Goal: Task Accomplishment & Management: Manage account settings

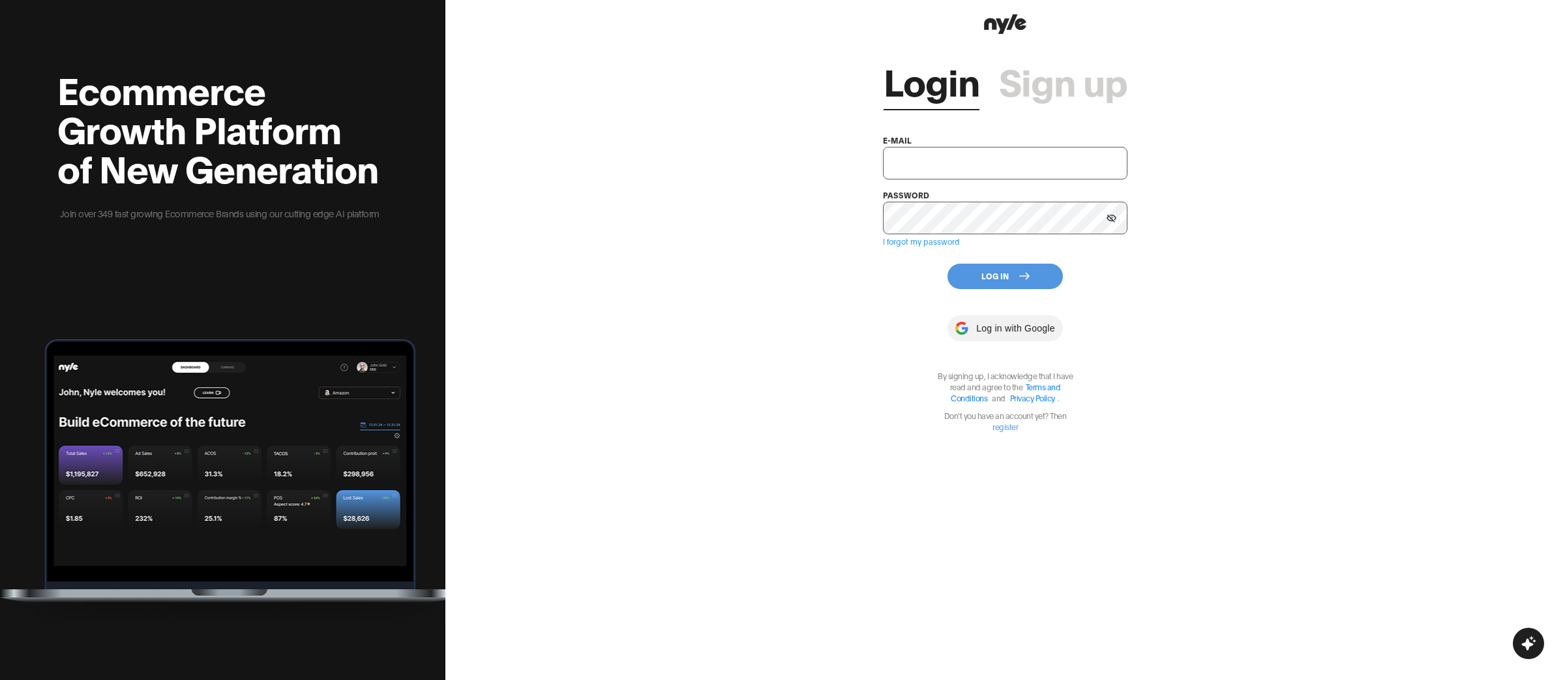
type input "[EMAIL_ADDRESS][PERSON_NAME]"
click at [1007, 277] on button "Log In" at bounding box center [1005, 275] width 115 height 25
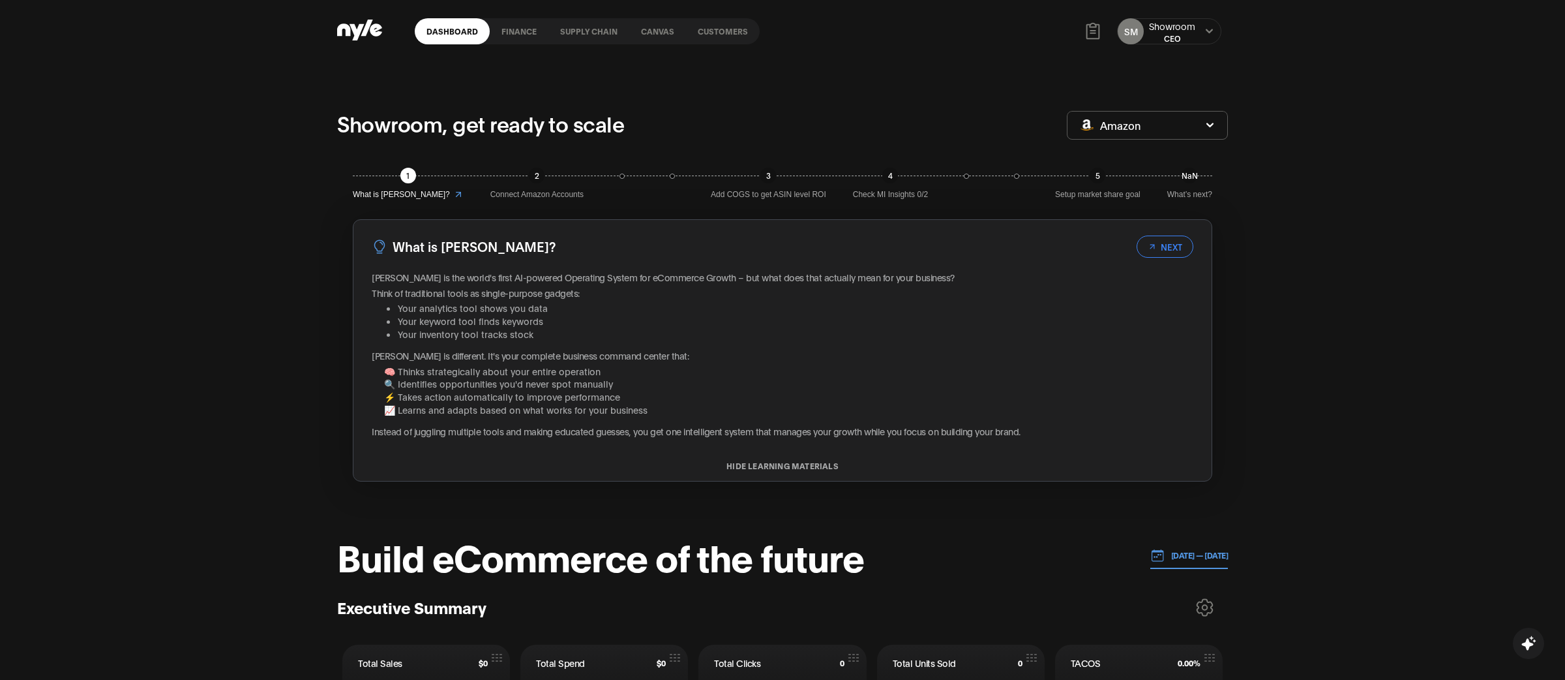
click at [724, 38] on link "Customers" at bounding box center [723, 31] width 74 height 26
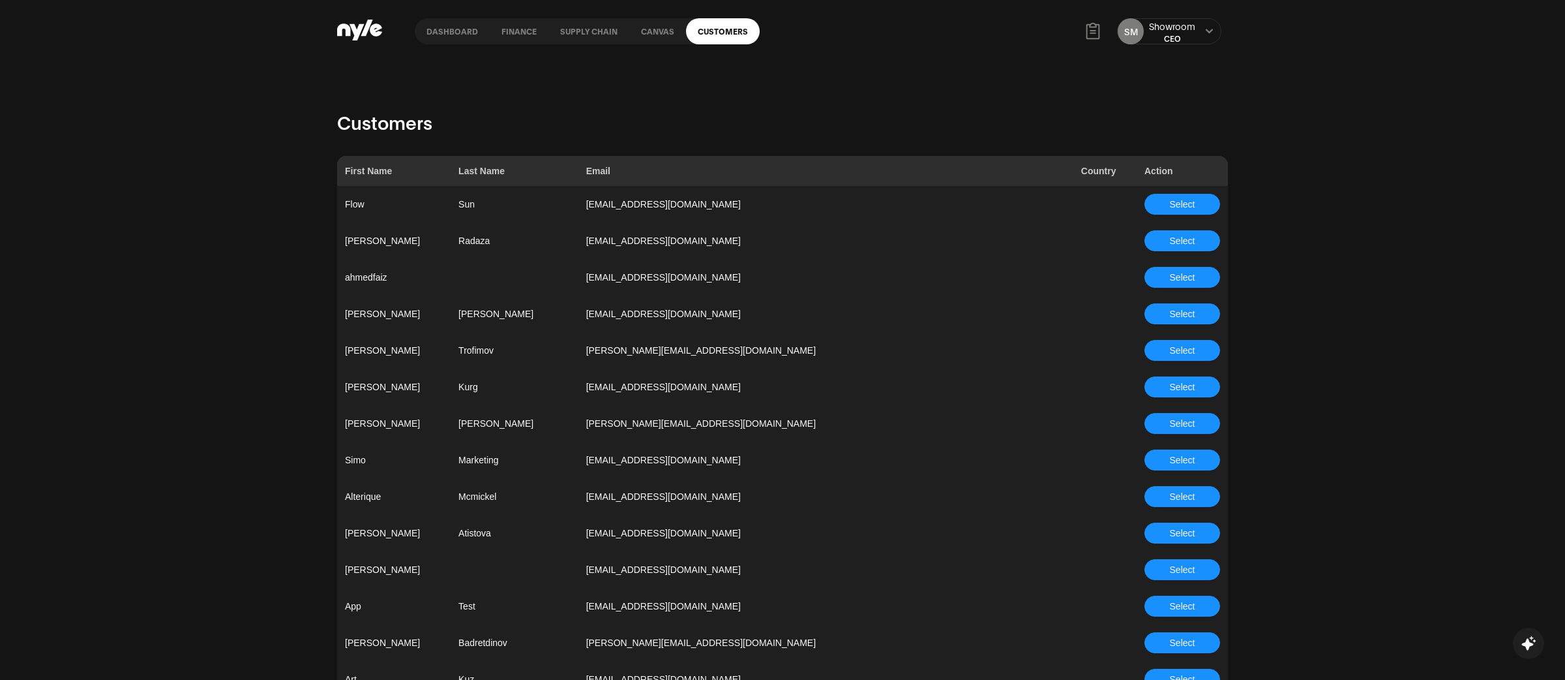
click at [1193, 449] on button "Select" at bounding box center [1183, 459] width 76 height 21
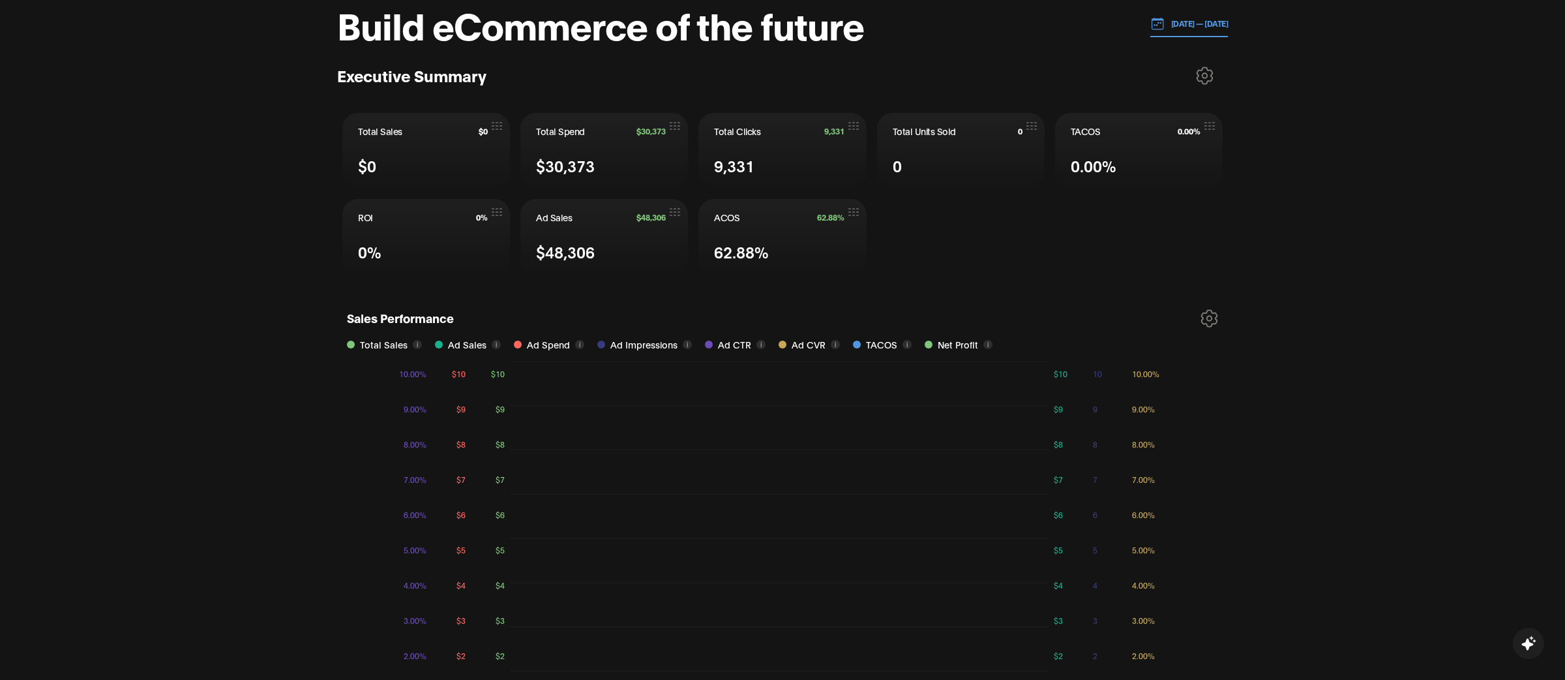
scroll to position [528, 0]
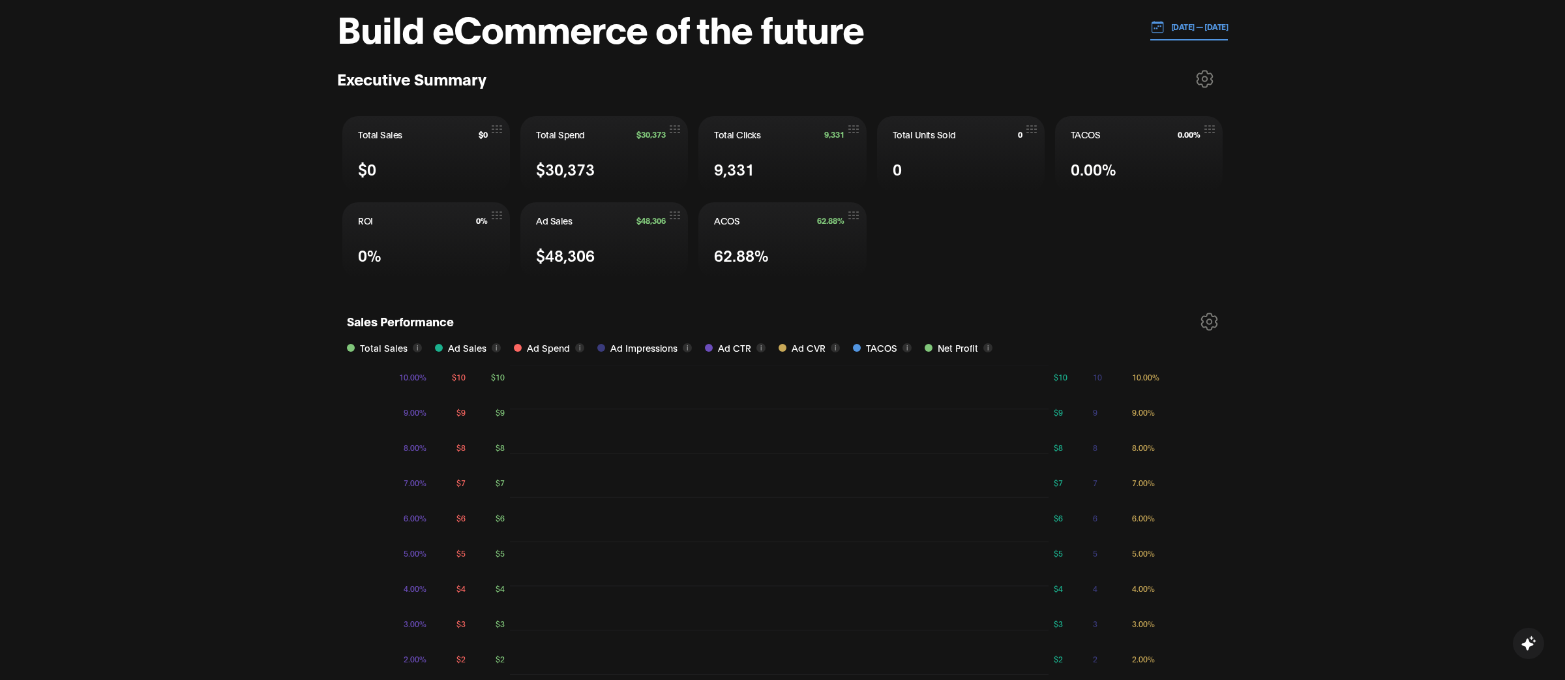
click at [1179, 31] on p "[DATE] — [DATE]" at bounding box center [1197, 27] width 64 height 12
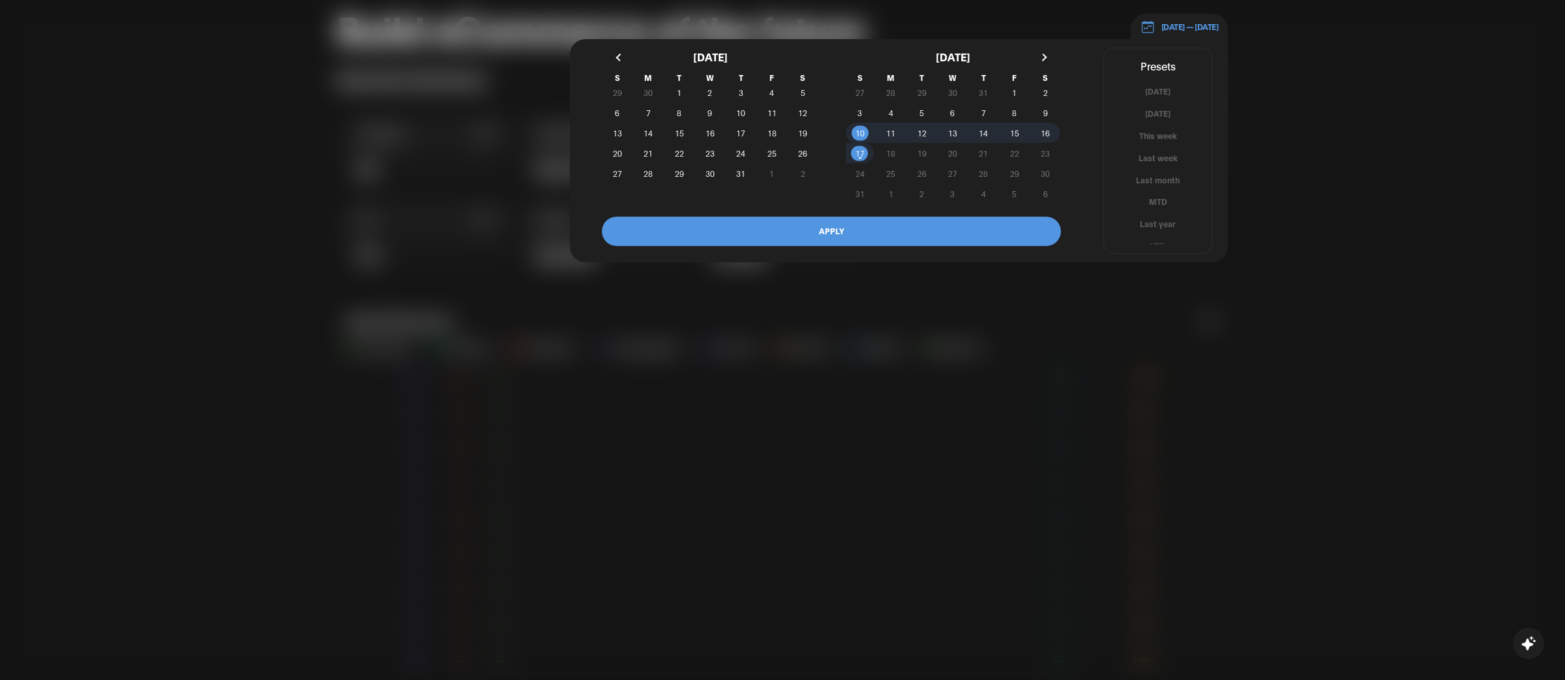
click at [1232, 157] on div at bounding box center [782, 340] width 1565 height 680
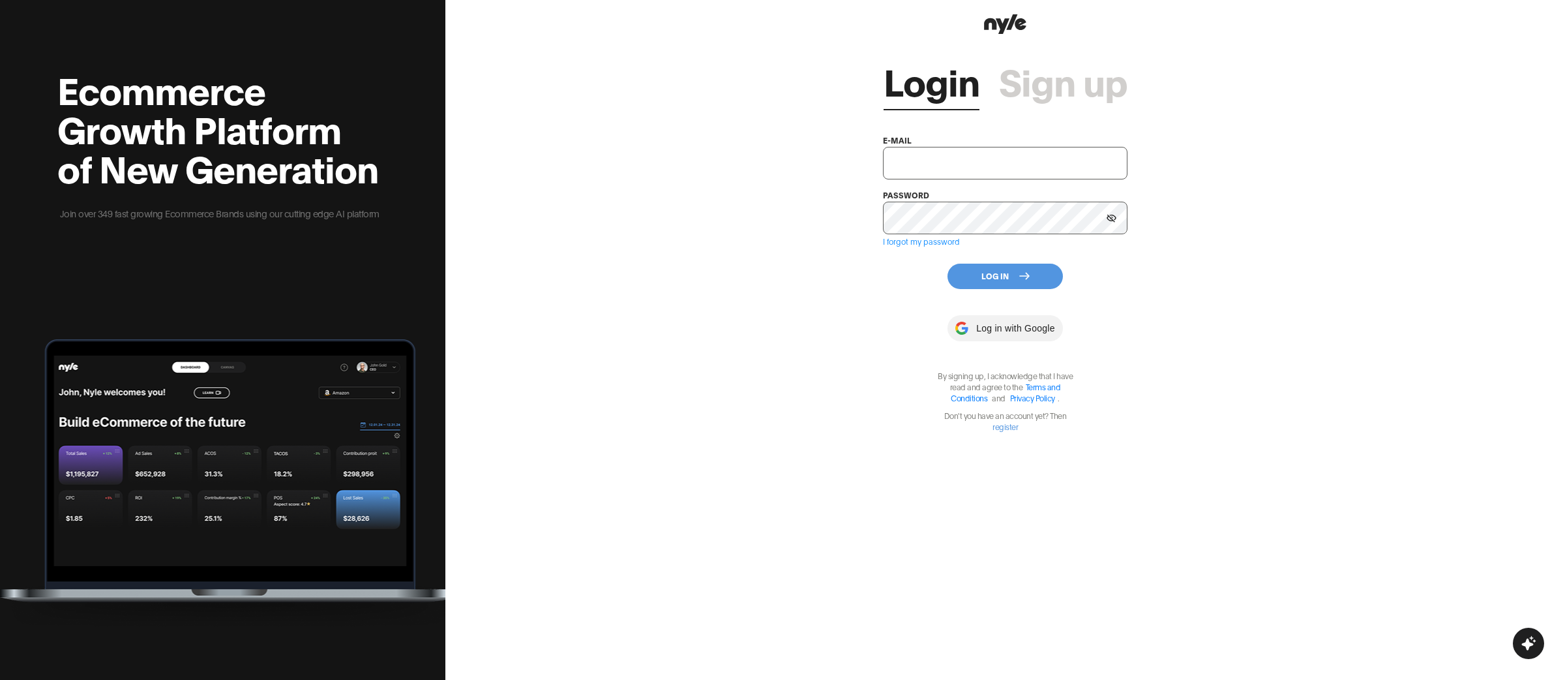
type input "[EMAIL_ADDRESS][PERSON_NAME]"
click at [997, 265] on button "Log In" at bounding box center [1005, 275] width 115 height 25
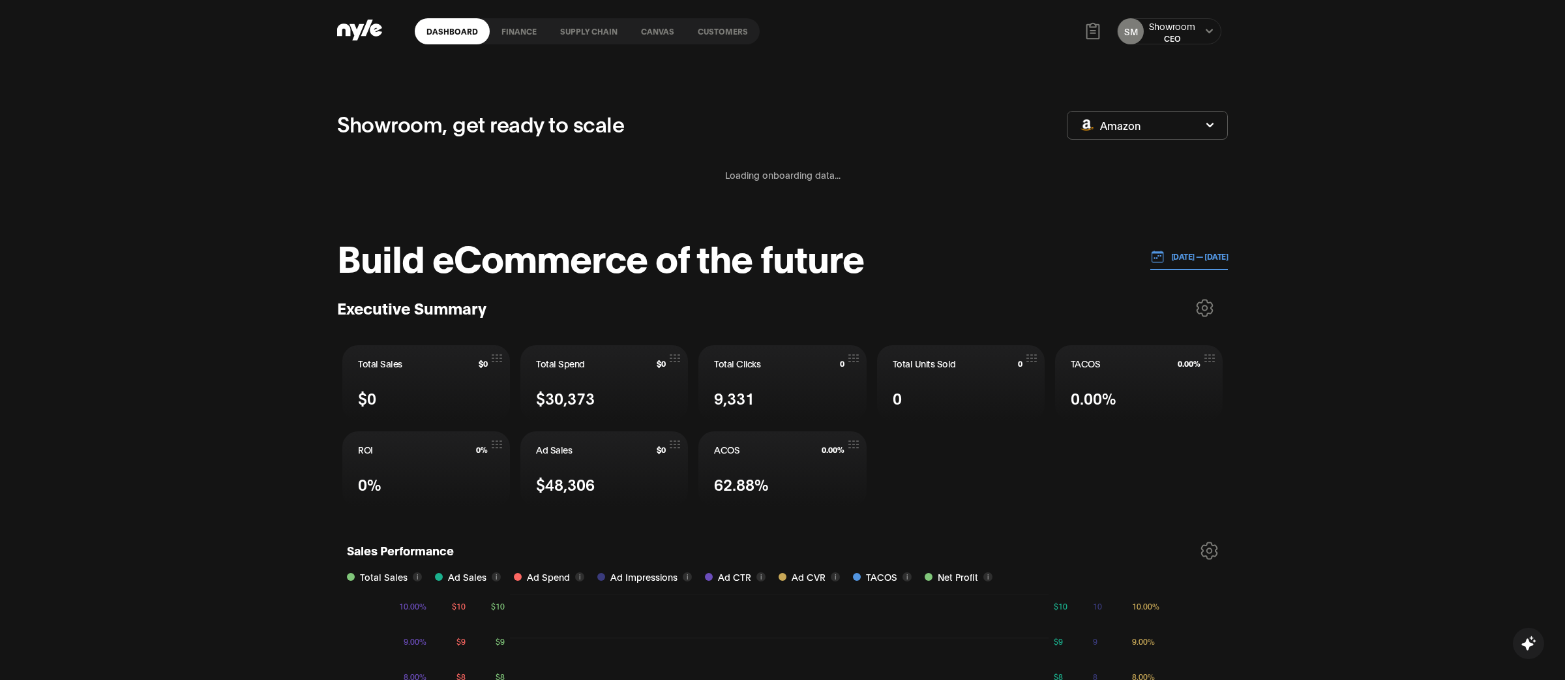
click at [722, 29] on link "Customers" at bounding box center [723, 31] width 74 height 26
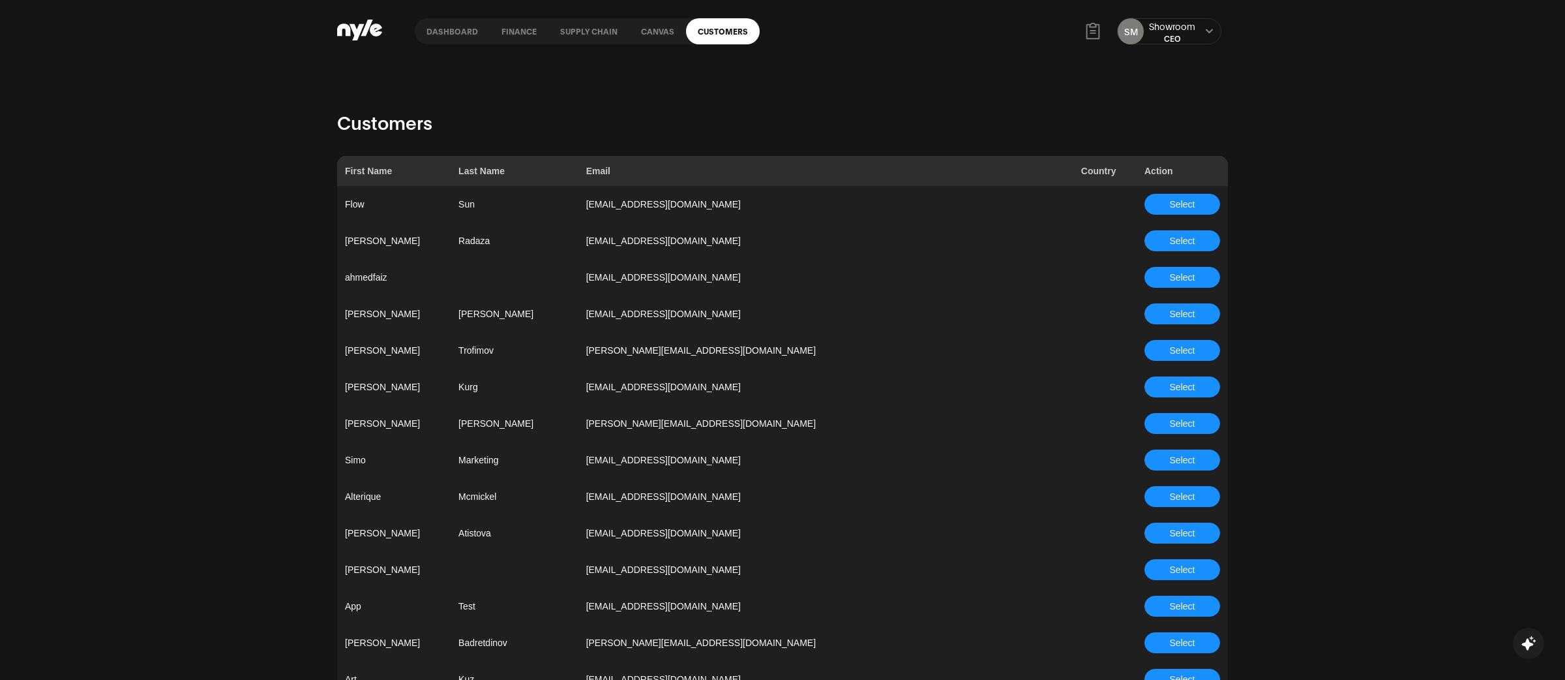
scroll to position [3368, 0]
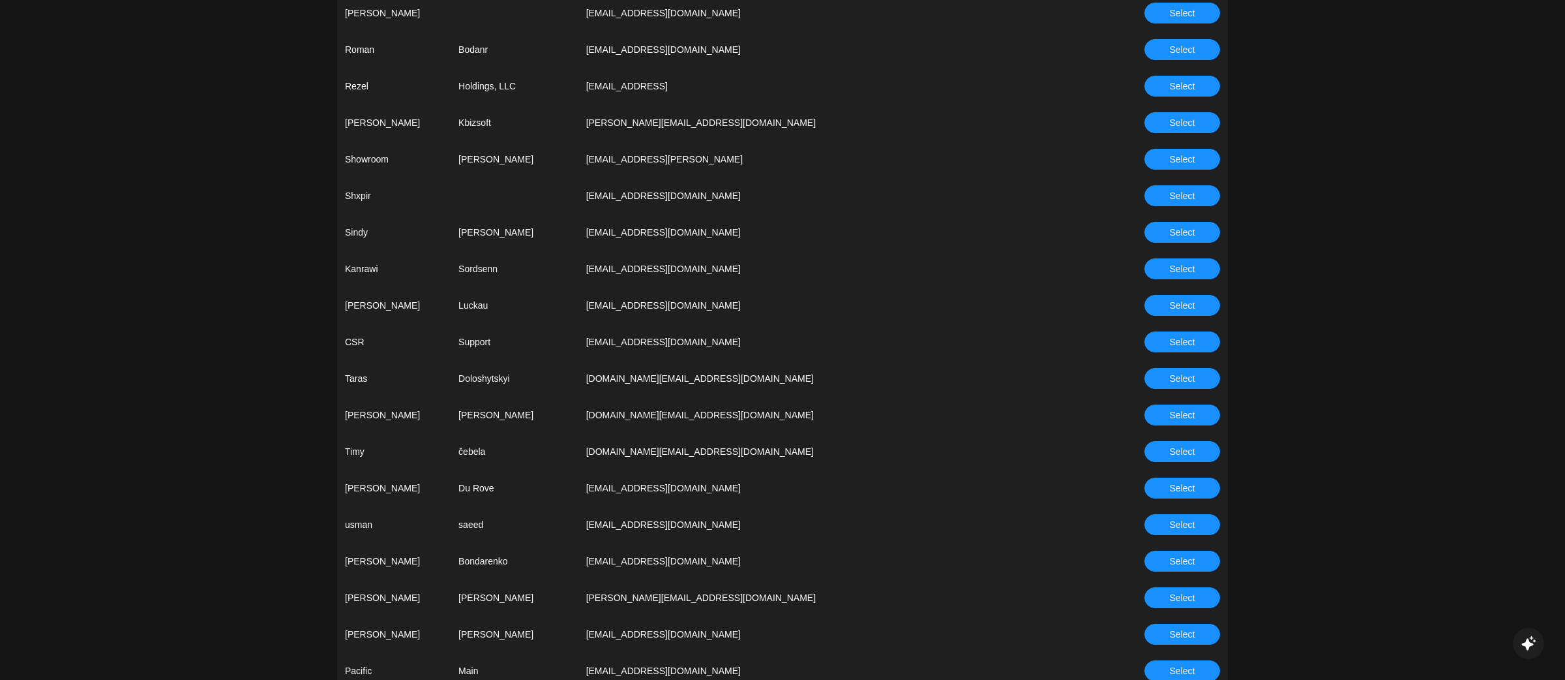
click at [1190, 340] on span "Select" at bounding box center [1182, 342] width 25 height 14
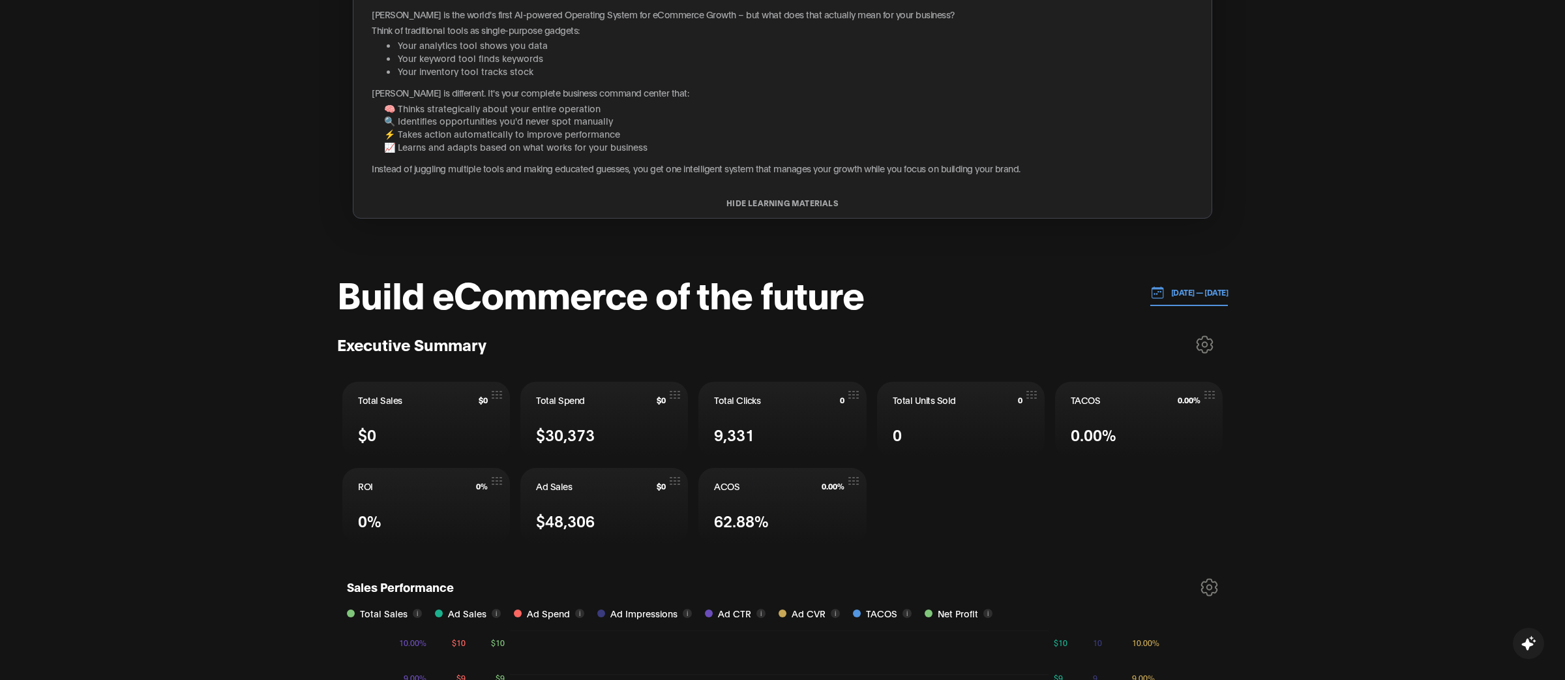
scroll to position [329, 0]
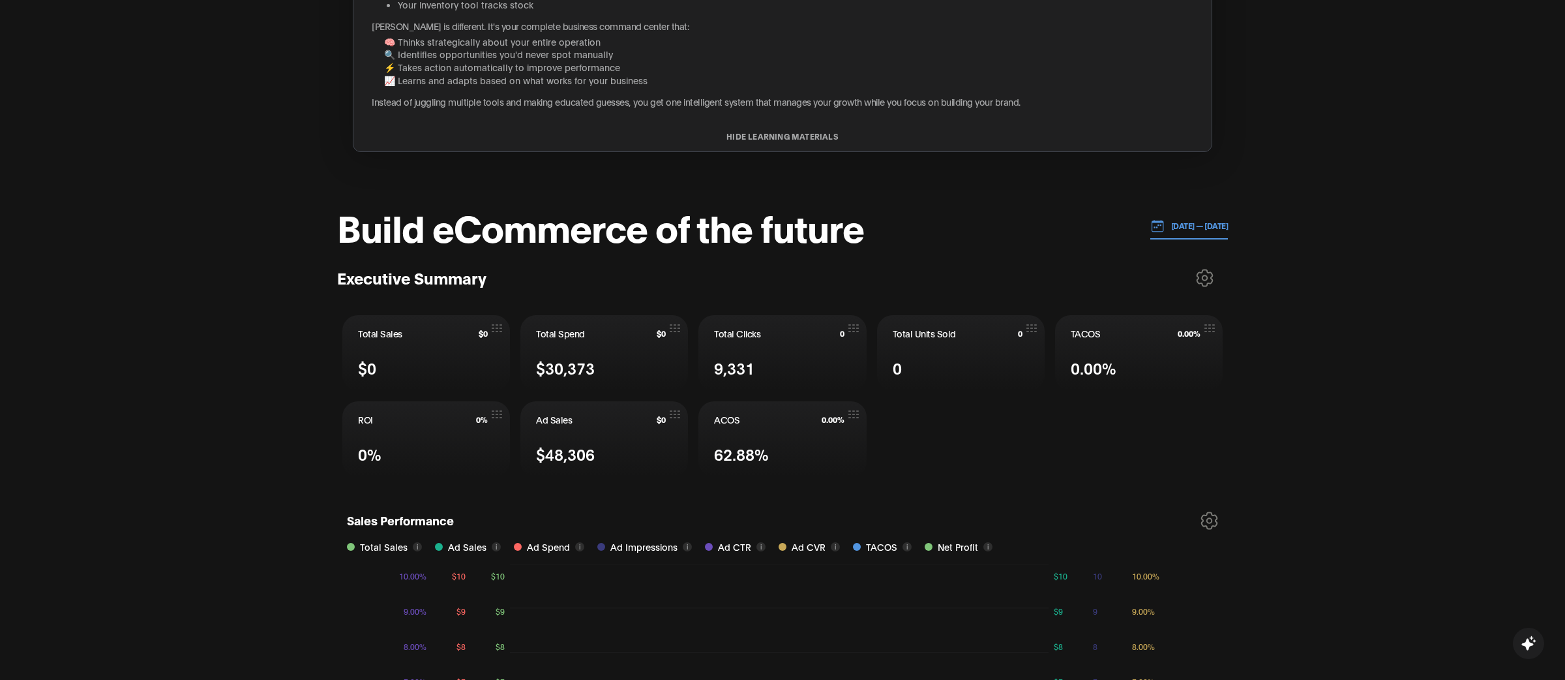
click at [1176, 228] on p "[DATE] — [DATE]" at bounding box center [1197, 226] width 64 height 12
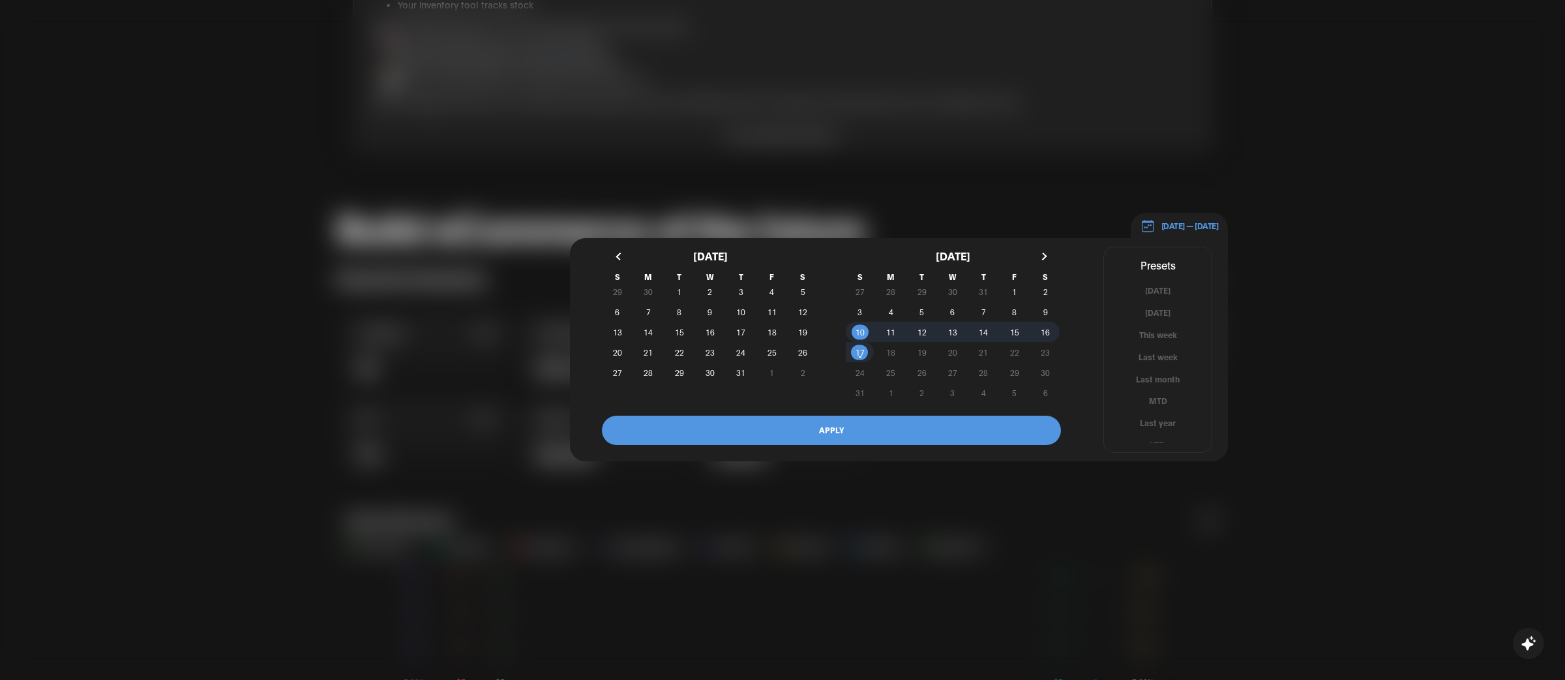
click at [1388, 303] on div at bounding box center [782, 340] width 1565 height 680
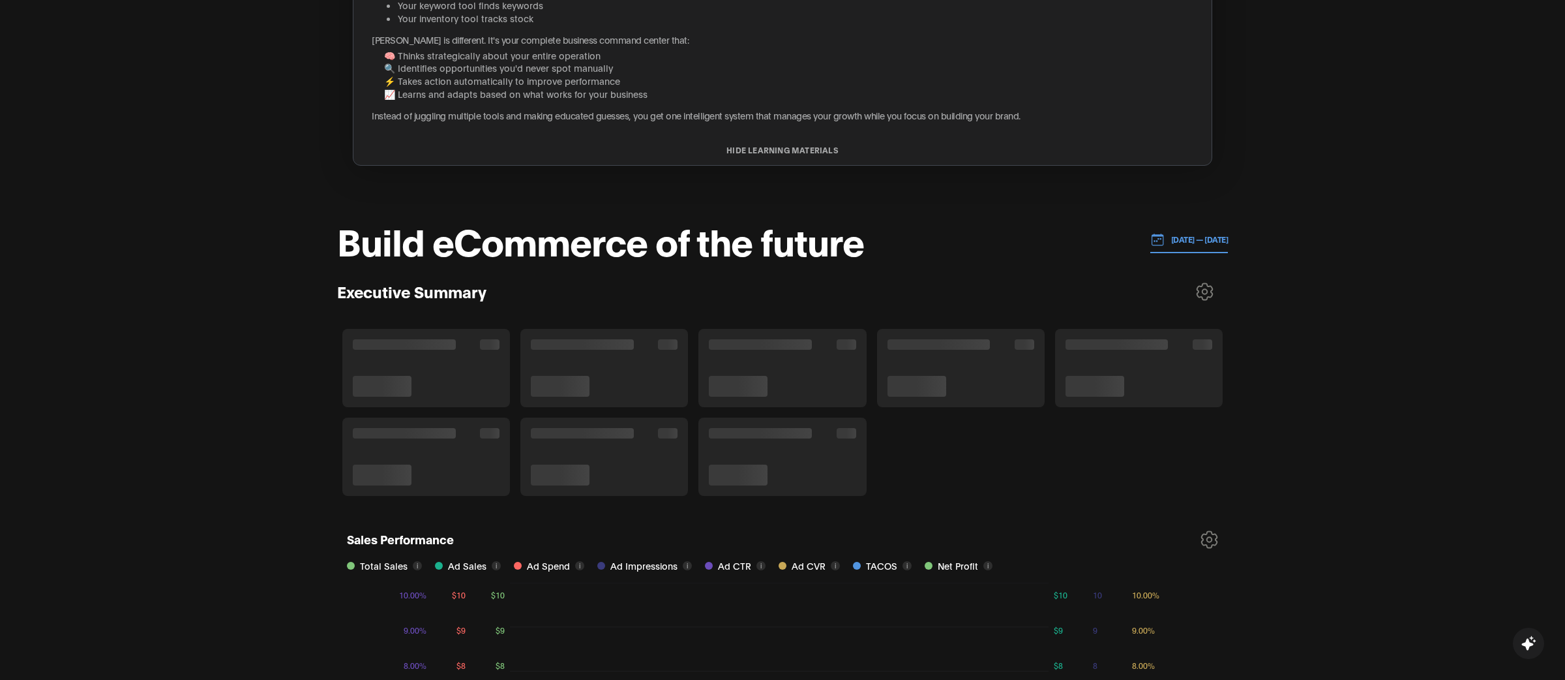
scroll to position [291, 0]
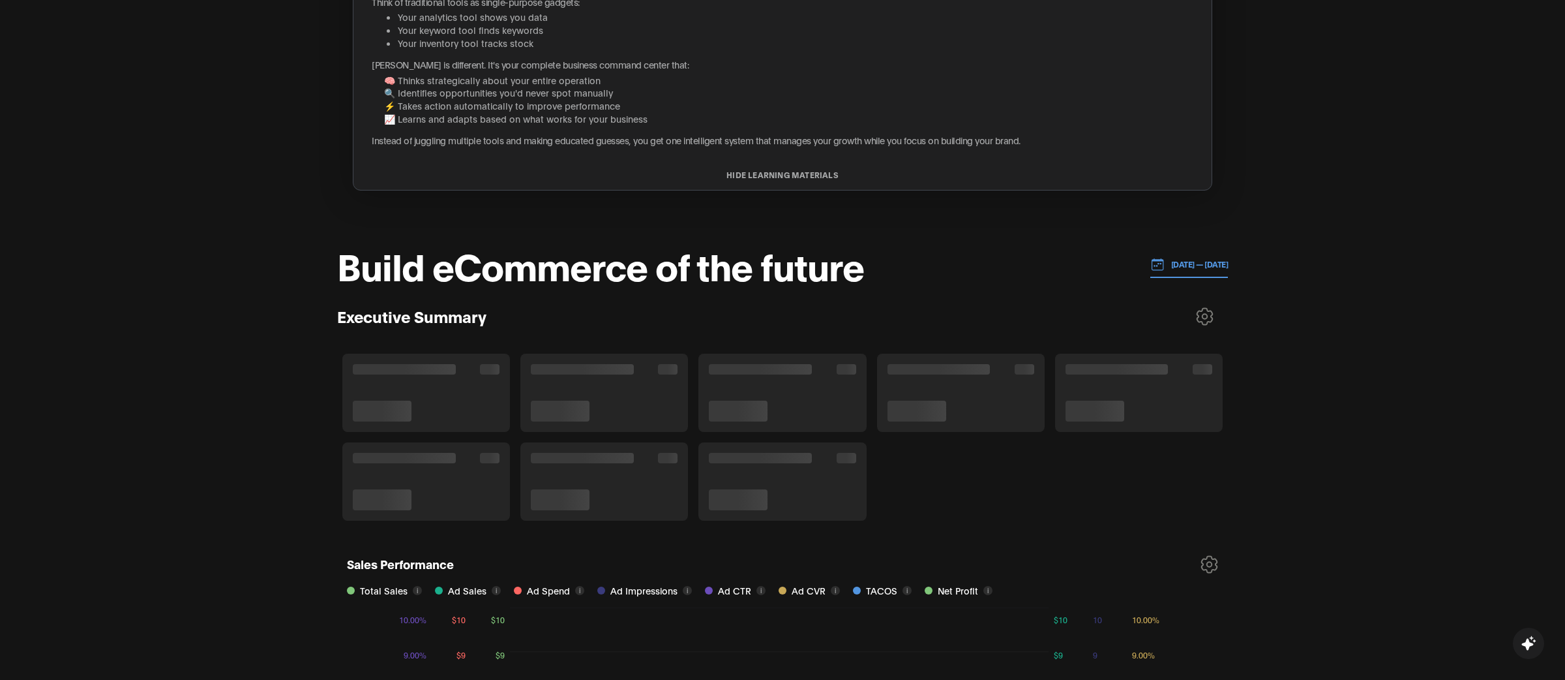
click at [1182, 262] on p "[DATE] — [DATE]" at bounding box center [1197, 264] width 64 height 12
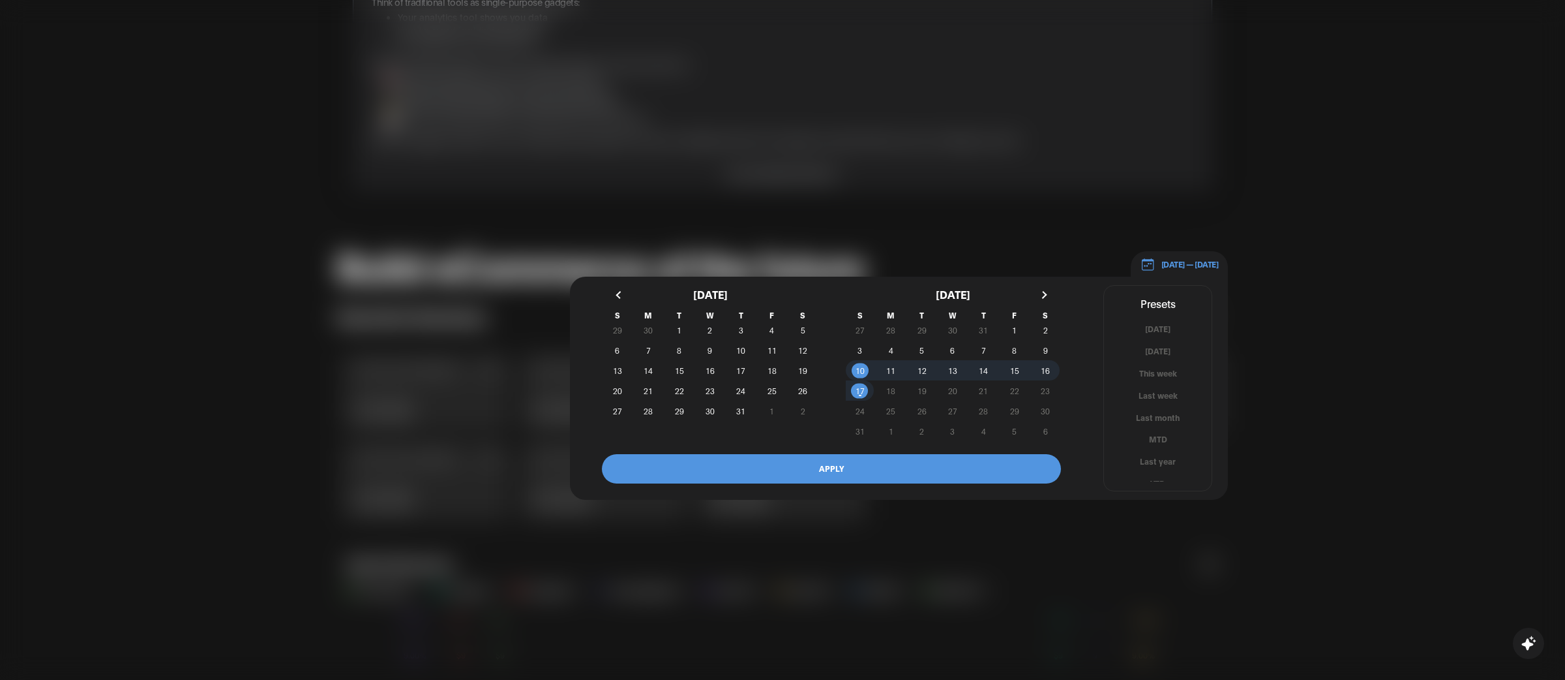
click at [1314, 352] on div at bounding box center [782, 340] width 1565 height 680
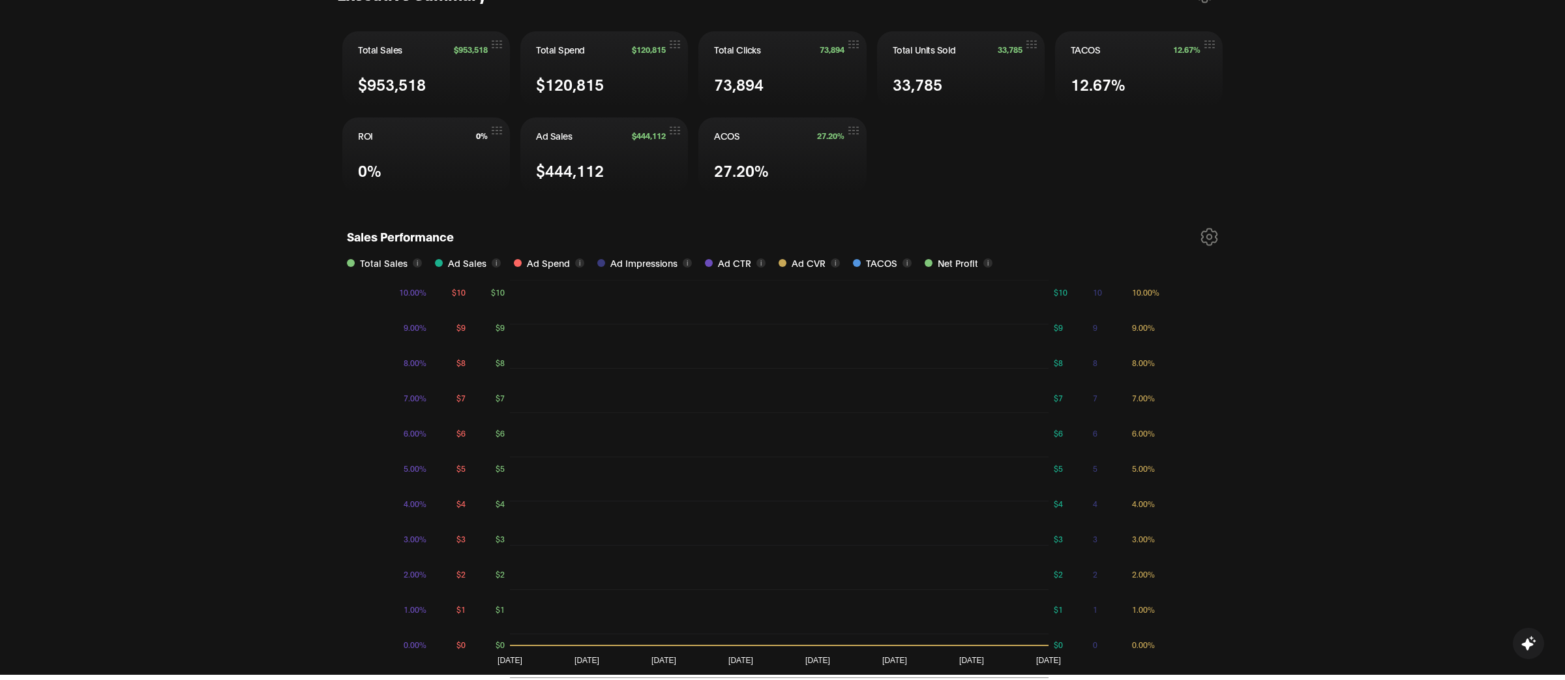
scroll to position [605, 0]
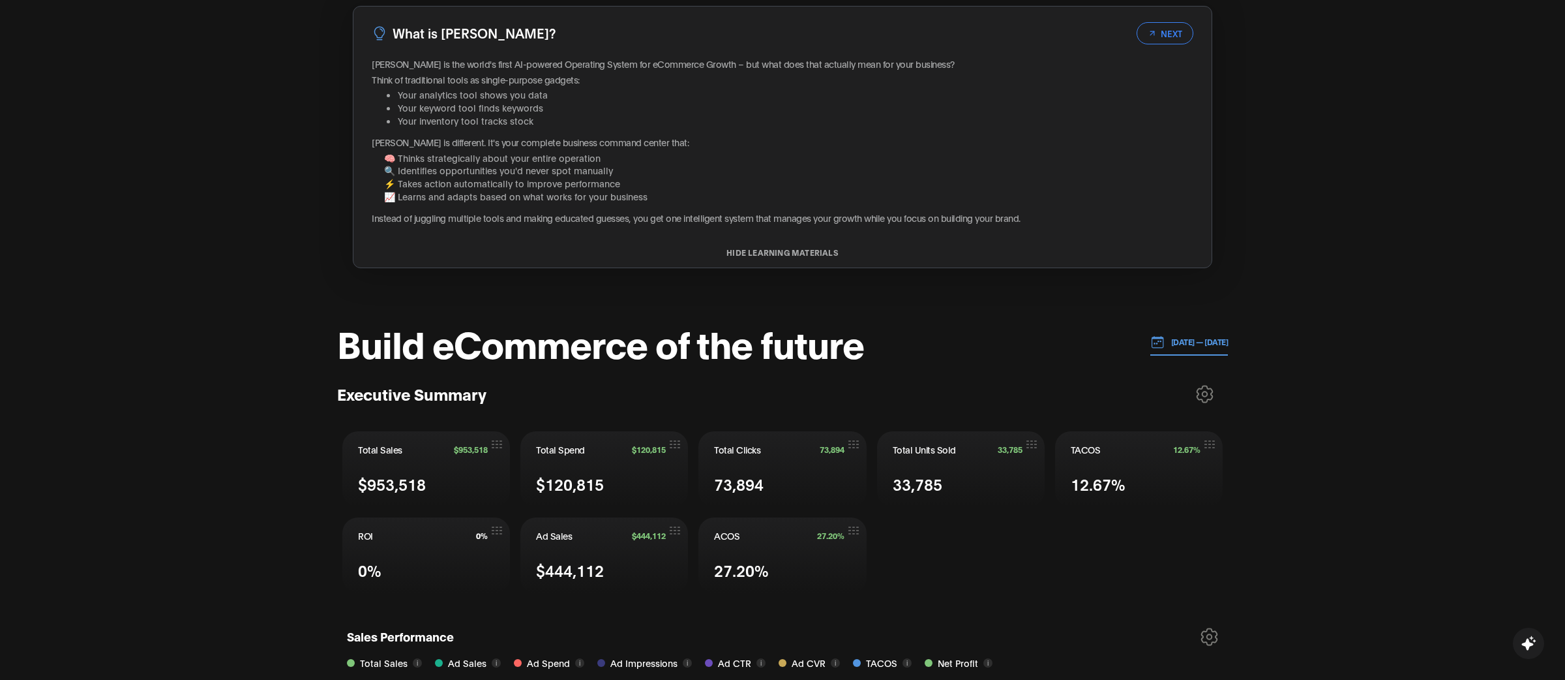
scroll to position [97, 0]
